Goal: Navigation & Orientation: Go to known website

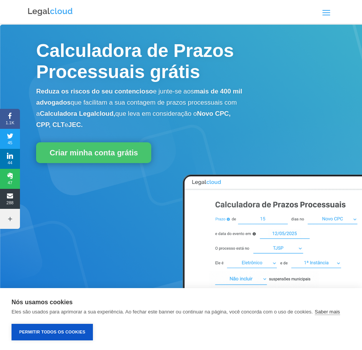
click at [328, 12] on span at bounding box center [326, 12] width 12 height 12
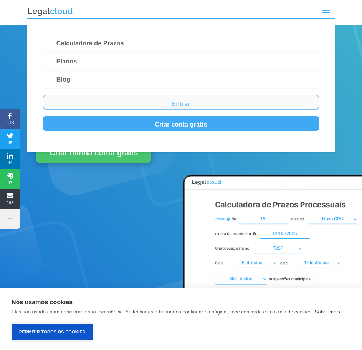
click at [165, 98] on link "Entrar" at bounding box center [181, 102] width 277 height 15
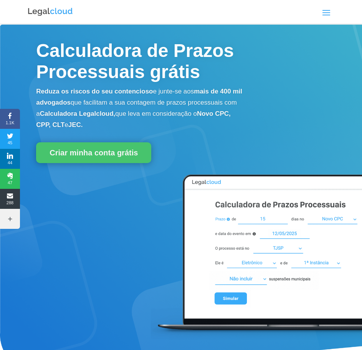
click at [322, 12] on span at bounding box center [326, 12] width 12 height 12
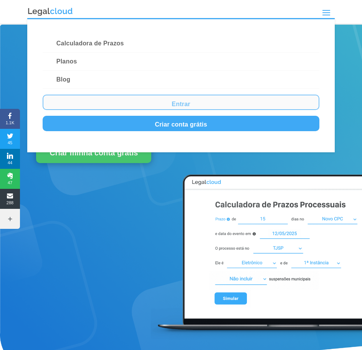
click at [179, 99] on link "Entrar" at bounding box center [181, 102] width 277 height 15
